Goal: Task Accomplishment & Management: Manage account settings

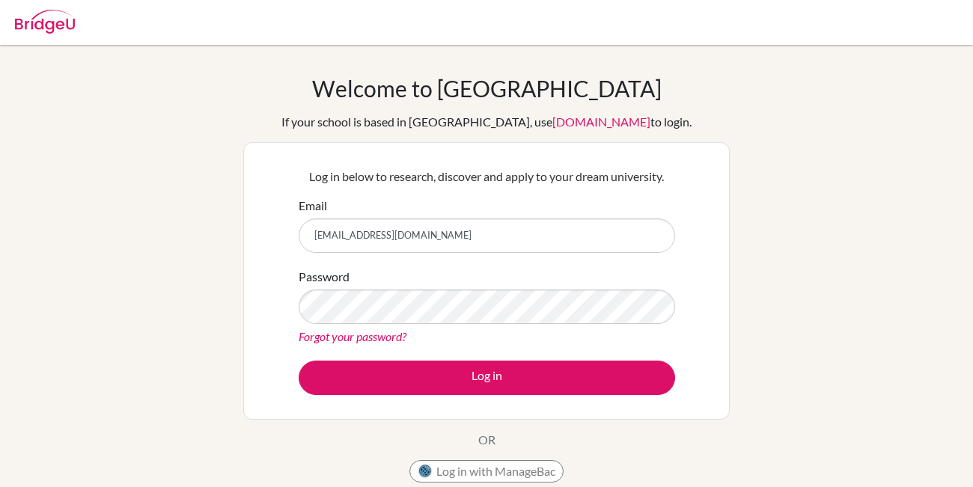
type input "[EMAIL_ADDRESS][DOMAIN_NAME]"
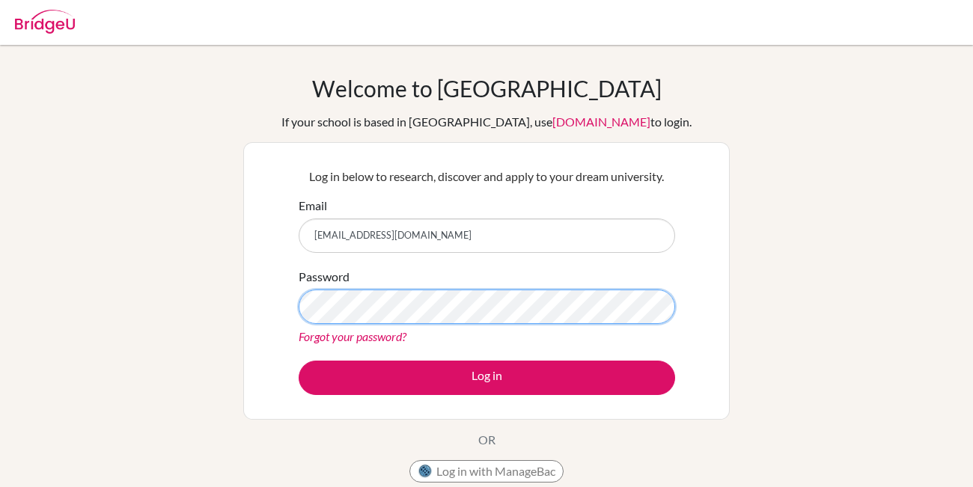
click at [299, 361] on button "Log in" at bounding box center [487, 378] width 377 height 34
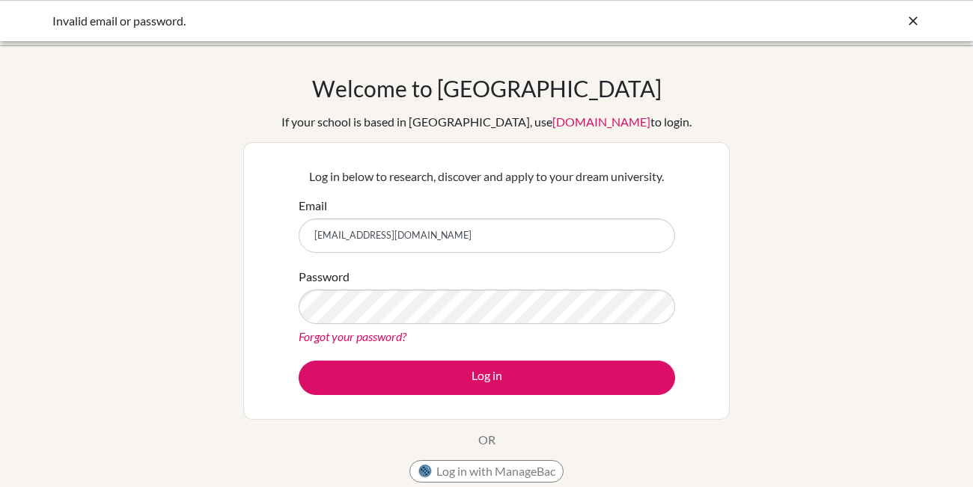
click at [858, 252] on div "Welcome to BridgeU If your school is based in China, use app.bridge-u.com.cn to…" at bounding box center [486, 320] width 973 height 490
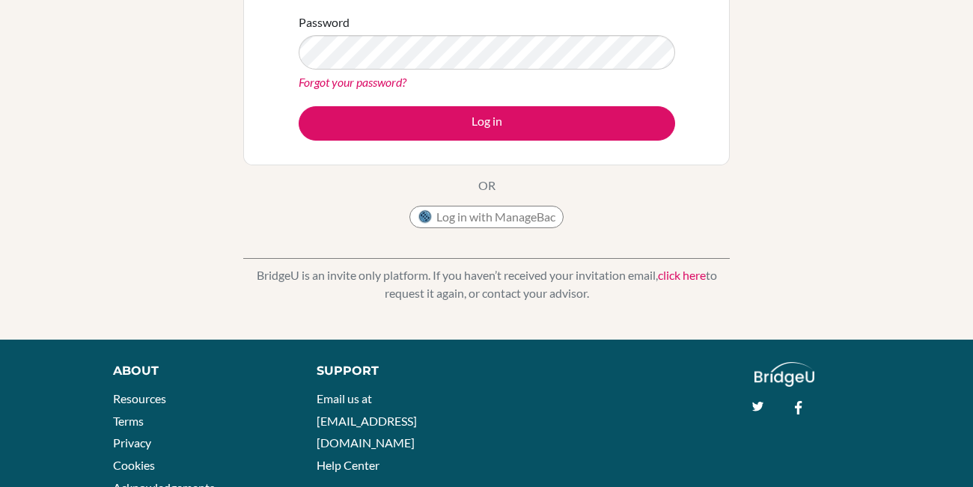
scroll to position [310, 0]
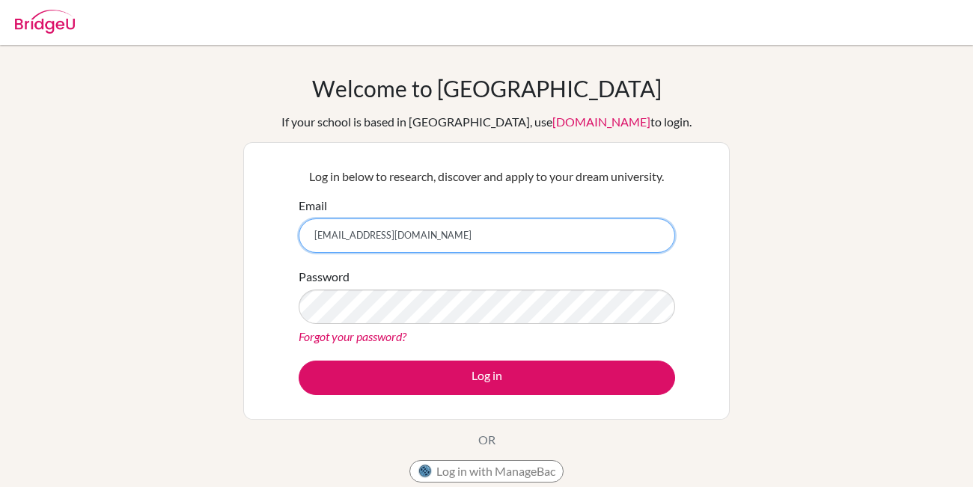
type input "[EMAIL_ADDRESS][DOMAIN_NAME]"
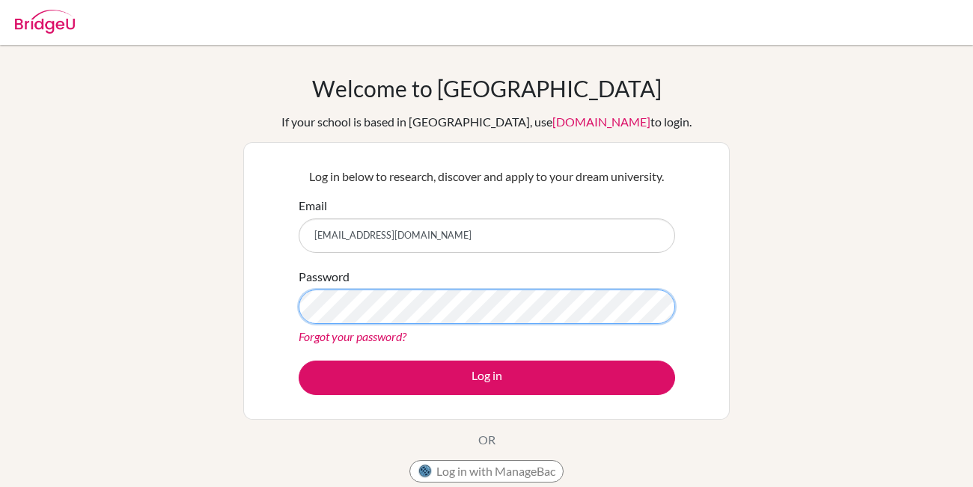
click at [299, 361] on button "Log in" at bounding box center [487, 378] width 377 height 34
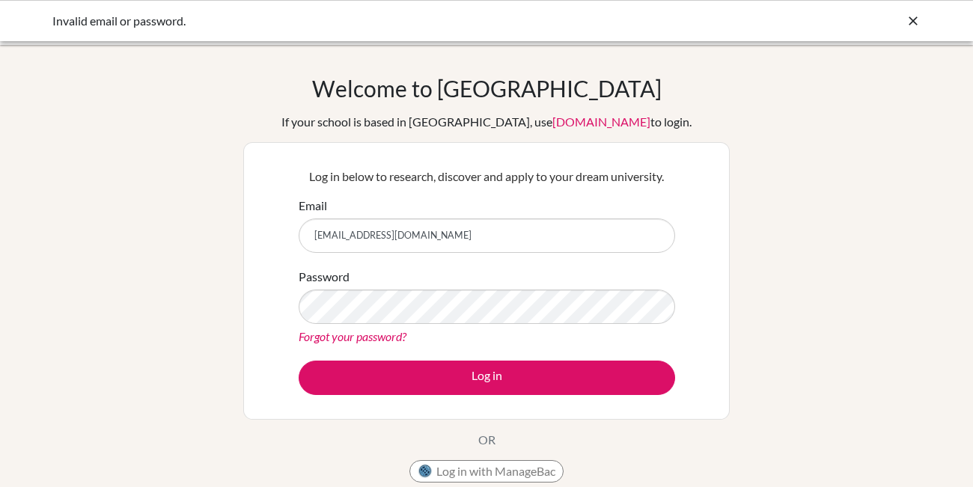
click at [299, 361] on button "Log in" at bounding box center [487, 378] width 377 height 34
click at [766, 323] on div "Welcome to [GEOGRAPHIC_DATA] If your school is based in [GEOGRAPHIC_DATA], use …" at bounding box center [486, 320] width 973 height 490
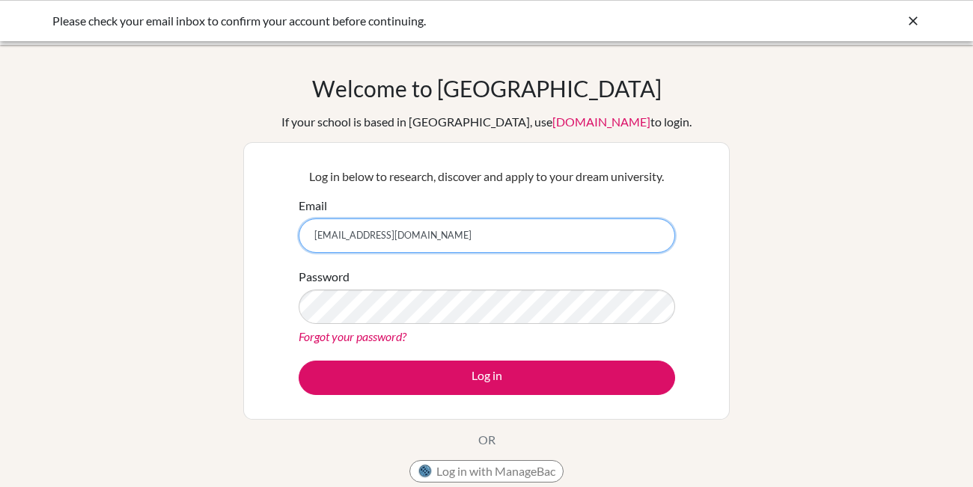
click at [448, 235] on input "[EMAIL_ADDRESS][DOMAIN_NAME]" at bounding box center [487, 236] width 377 height 34
type input "[EMAIL_ADDRESS][DOMAIN_NAME]"
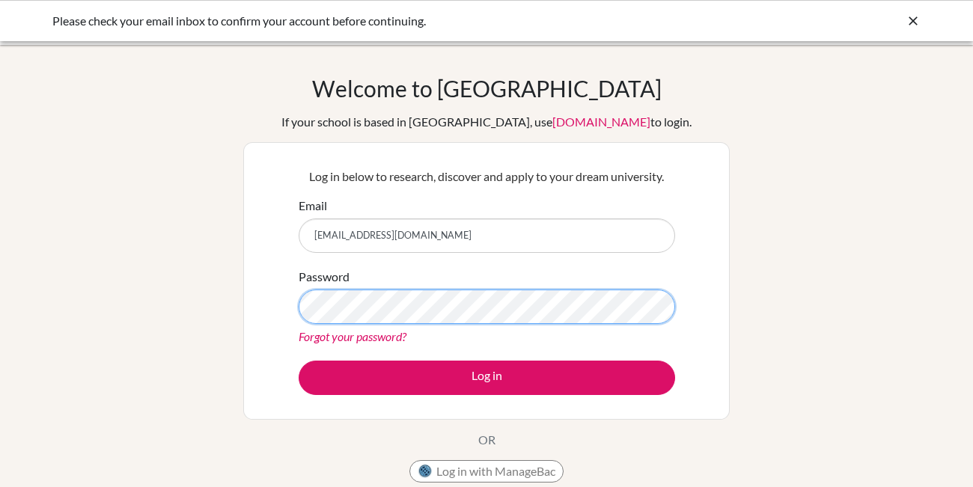
click at [299, 361] on button "Log in" at bounding box center [487, 378] width 377 height 34
